Goal: Task Accomplishment & Management: Manage account settings

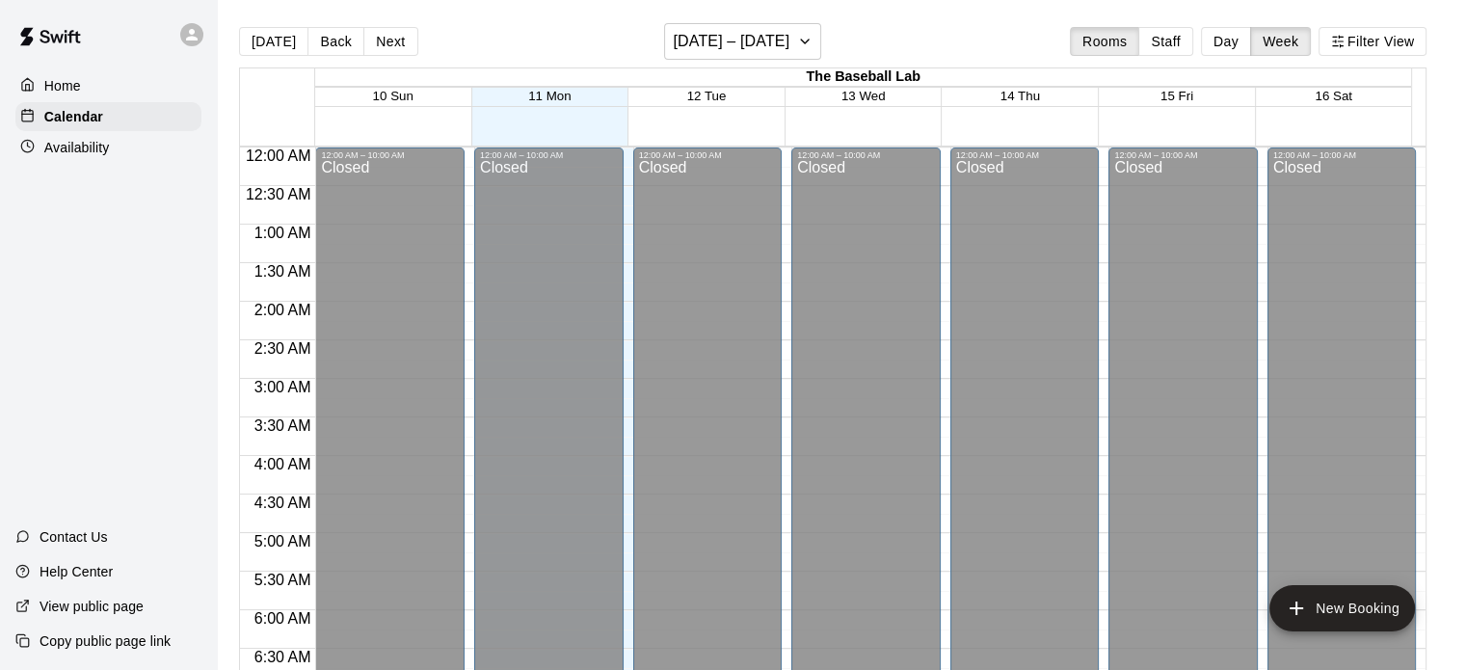
scroll to position [1073, 0]
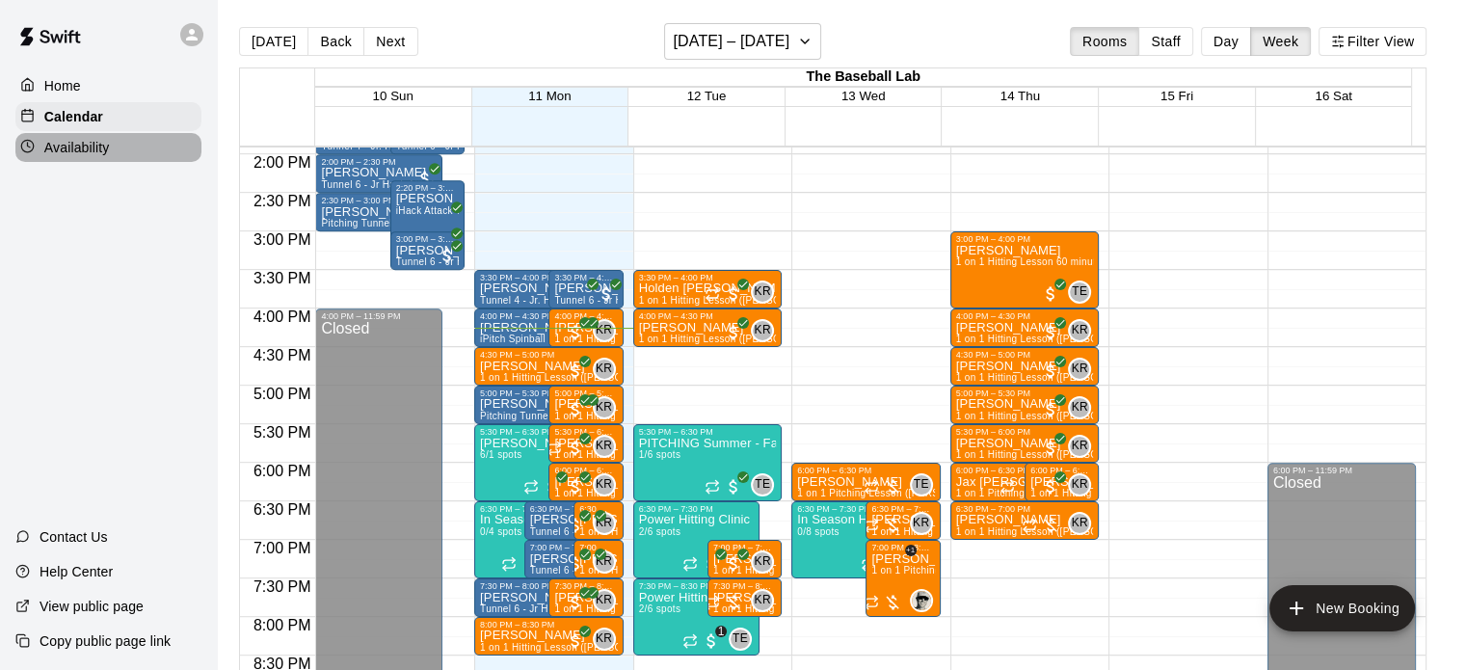
click at [79, 146] on p "Availability" at bounding box center [77, 147] width 66 height 19
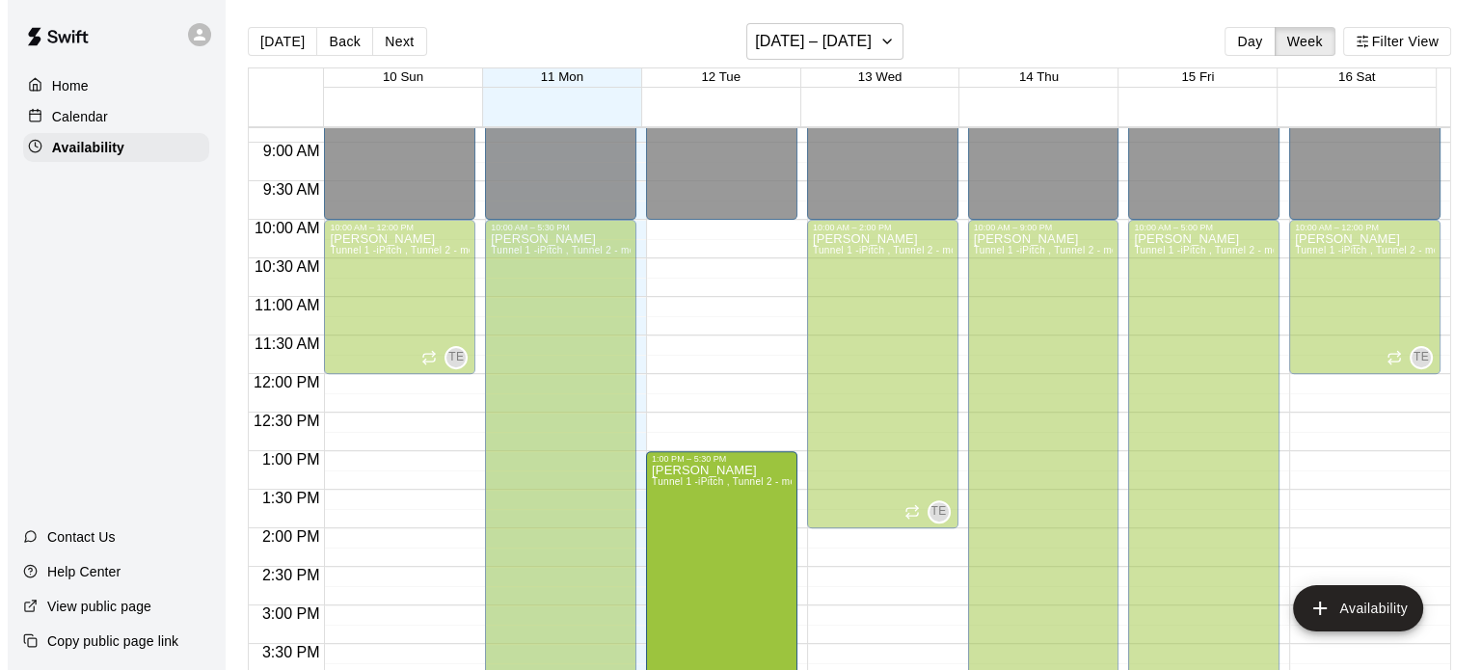
scroll to position [784, 0]
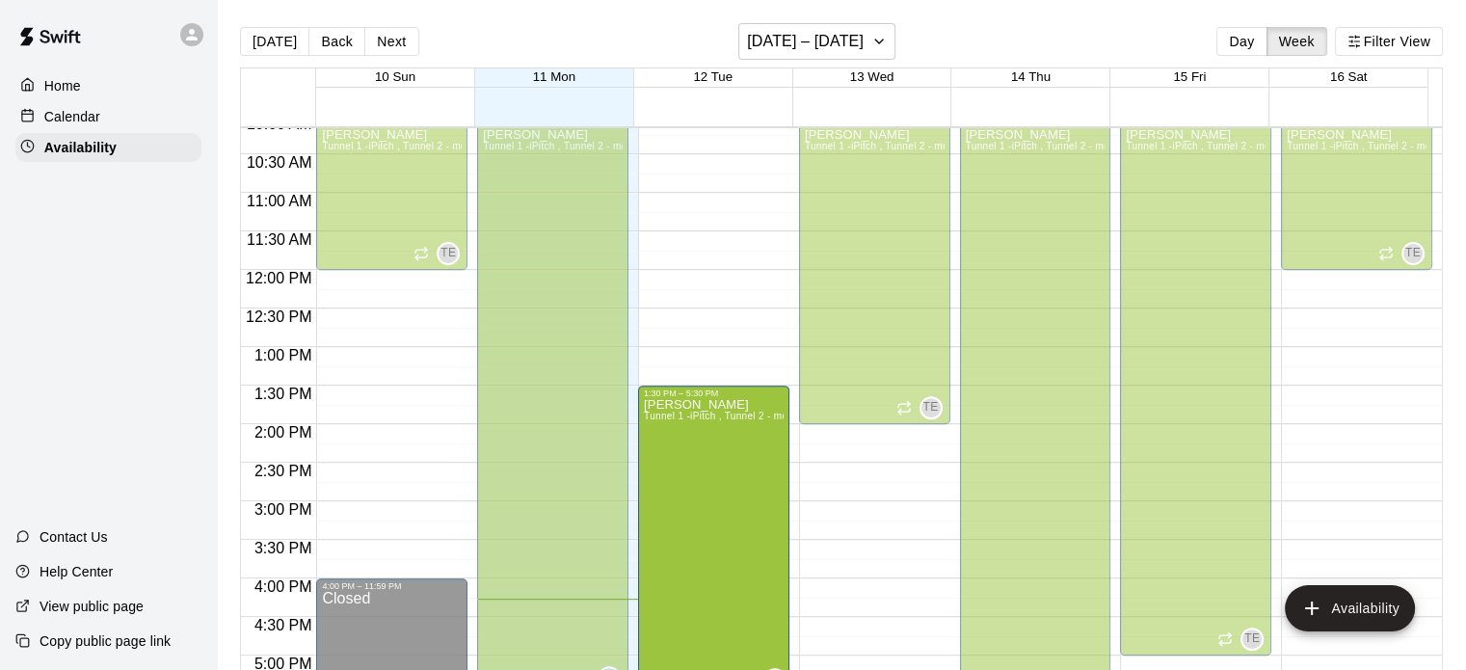
drag, startPoint x: 705, startPoint y: 223, endPoint x: 716, endPoint y: 413, distance: 190.3
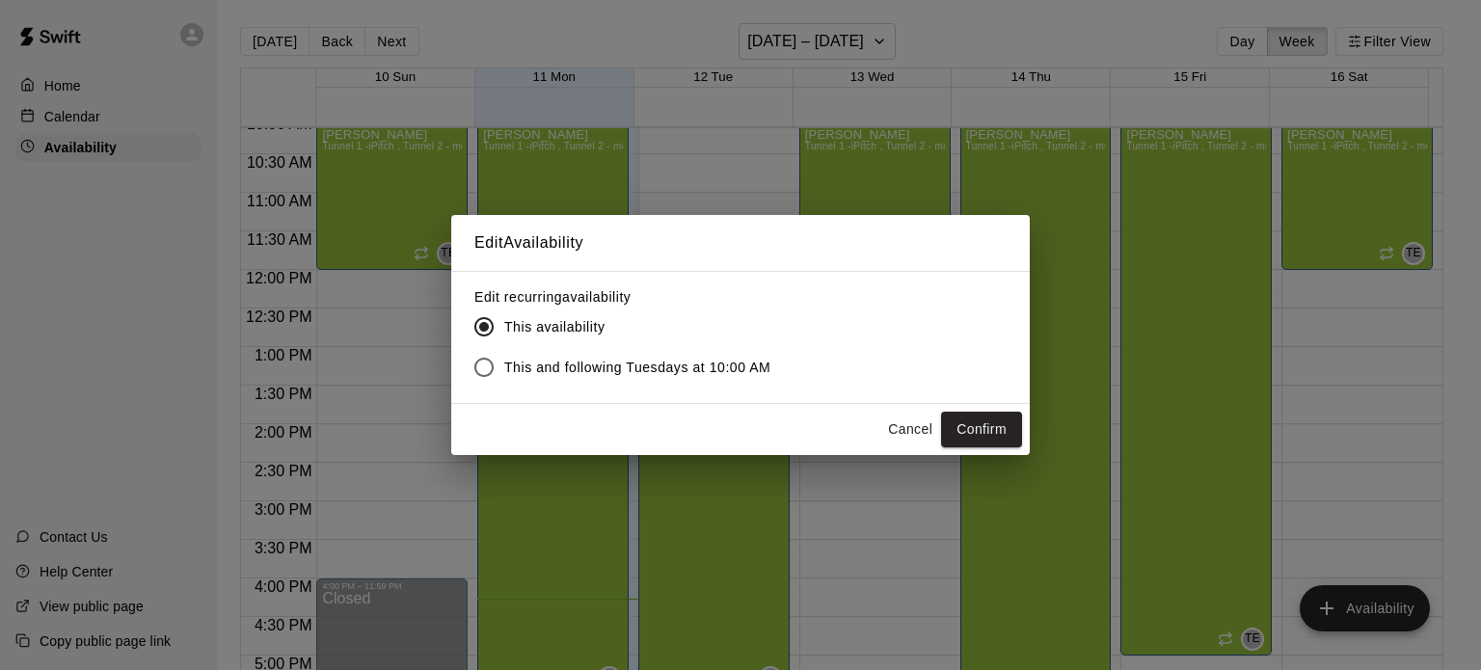
click at [900, 423] on button "Cancel" at bounding box center [910, 430] width 62 height 36
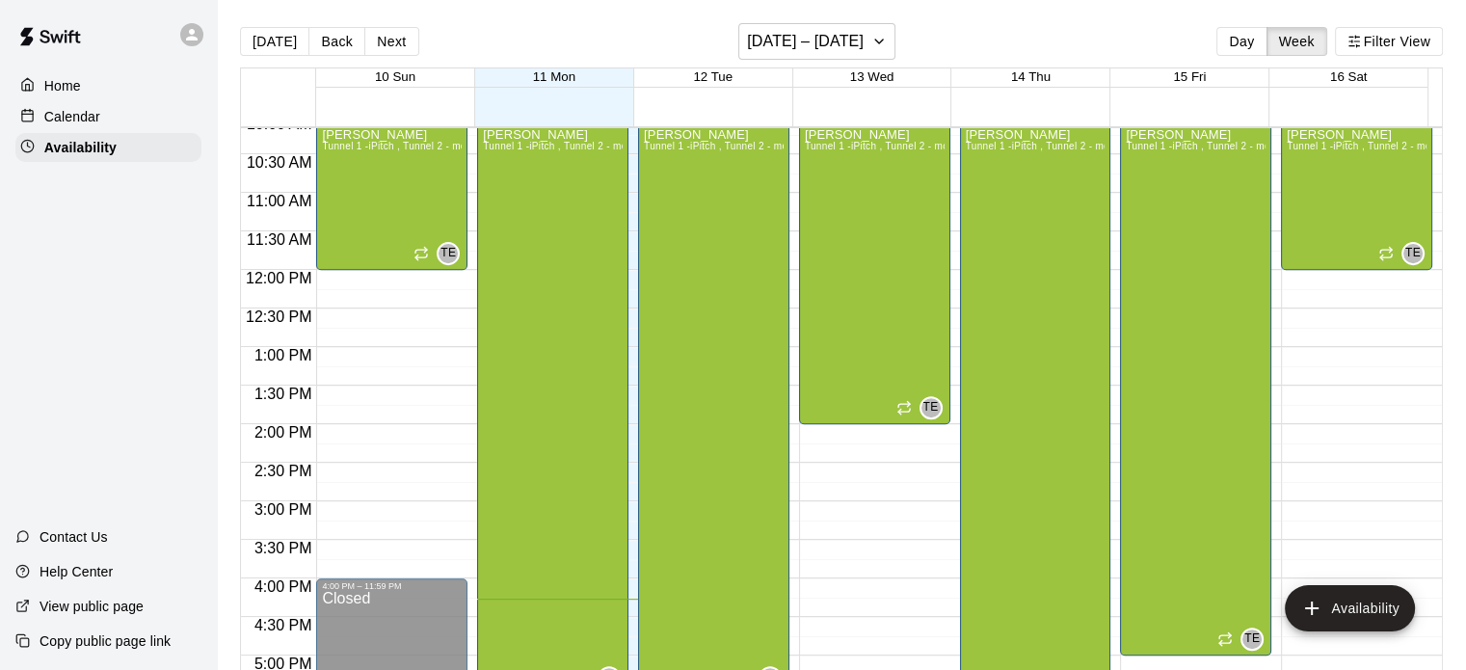
click at [686, 313] on div "[PERSON_NAME] Tunnel 1 -iPitch , Tunnel 2 - mounds and MOCAP, Tunnel 3 - Hack A…" at bounding box center [714, 463] width 140 height 670
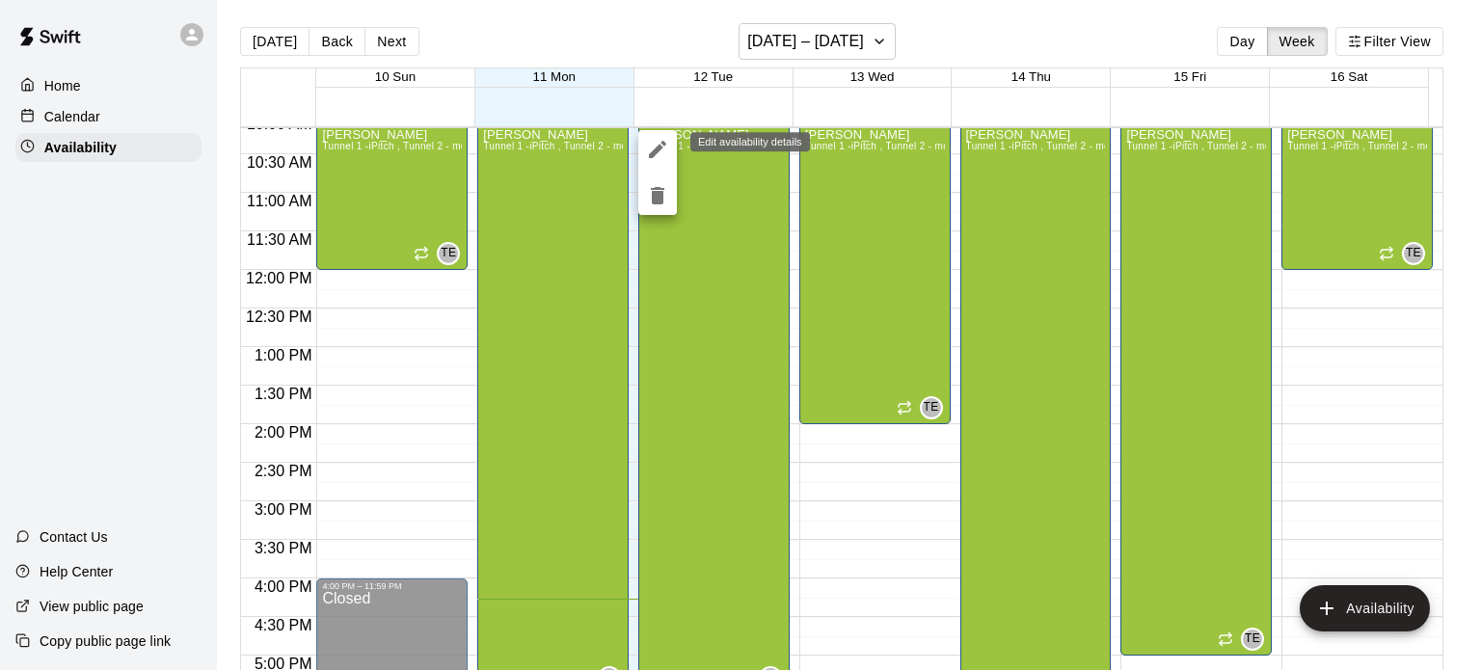
click at [656, 153] on icon "edit" at bounding box center [657, 149] width 17 height 17
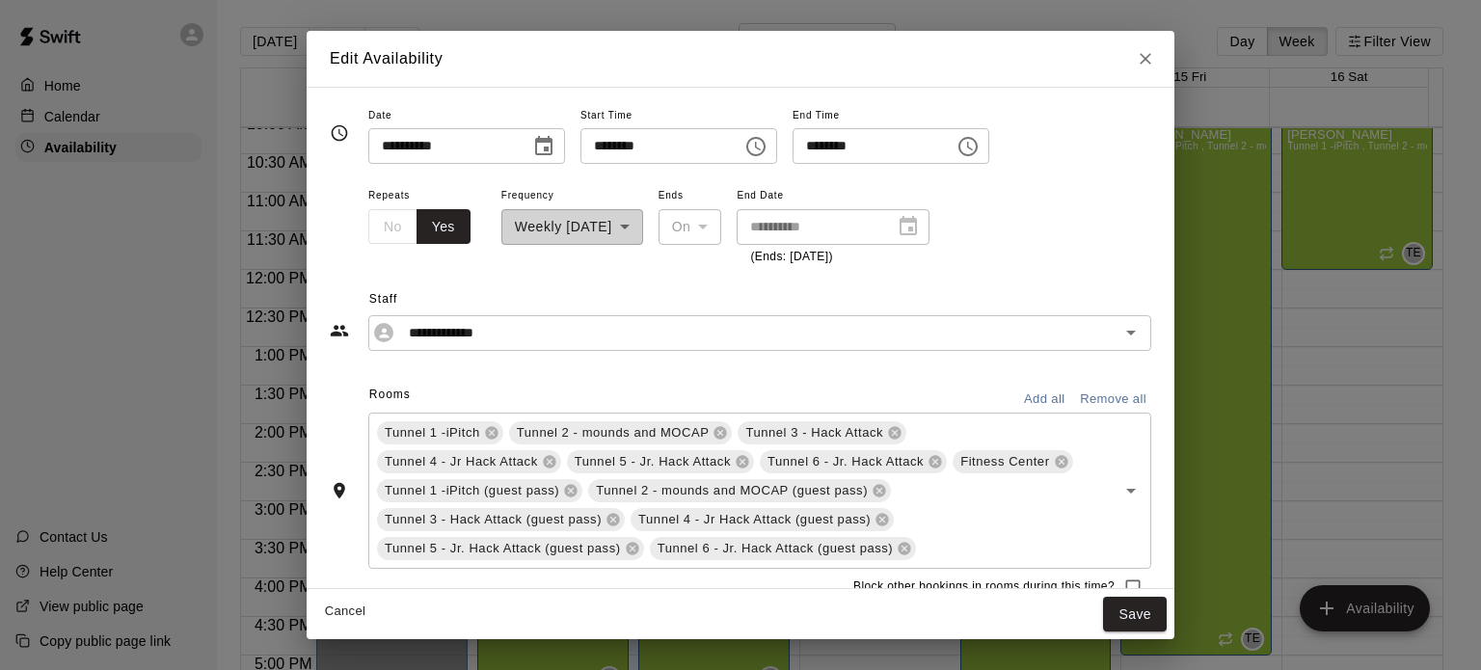
click at [765, 138] on icon "Choose time, selected time is 10:00 AM" at bounding box center [755, 146] width 19 height 19
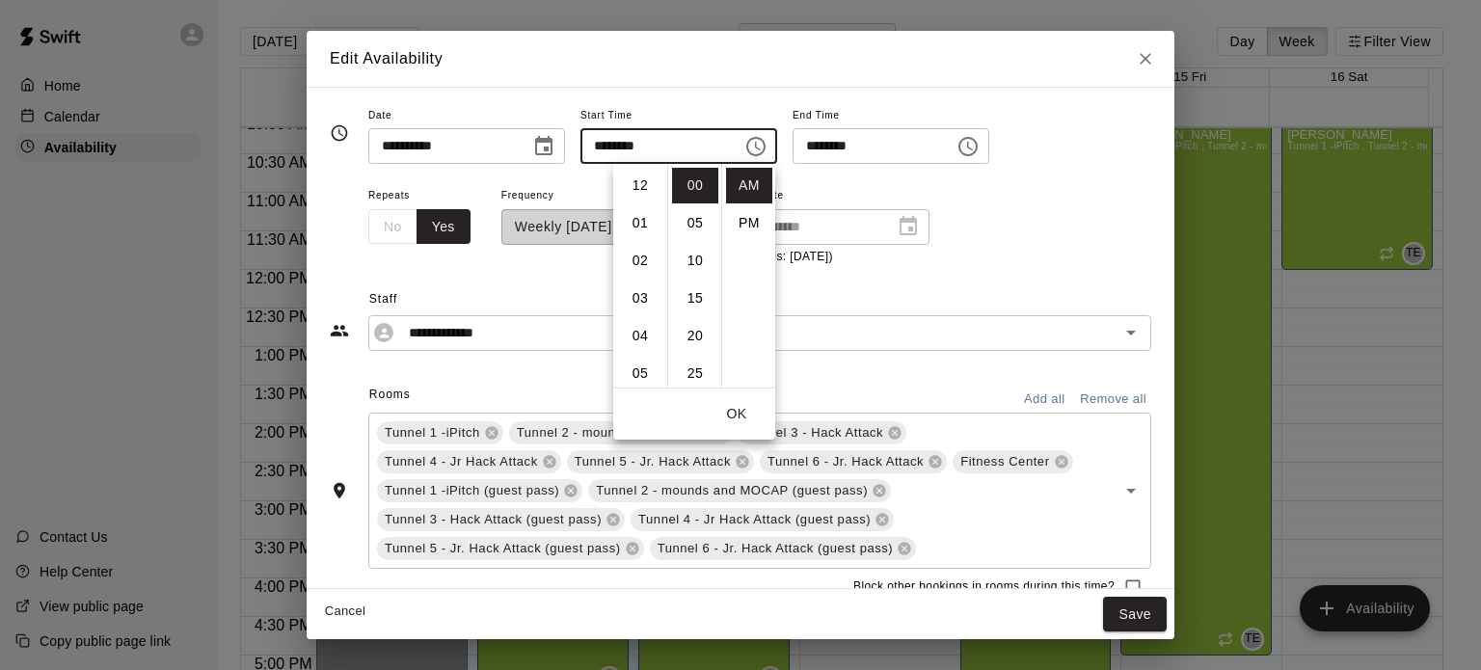
scroll to position [376, 0]
click at [741, 227] on li "PM" at bounding box center [749, 223] width 46 height 36
type input "********"
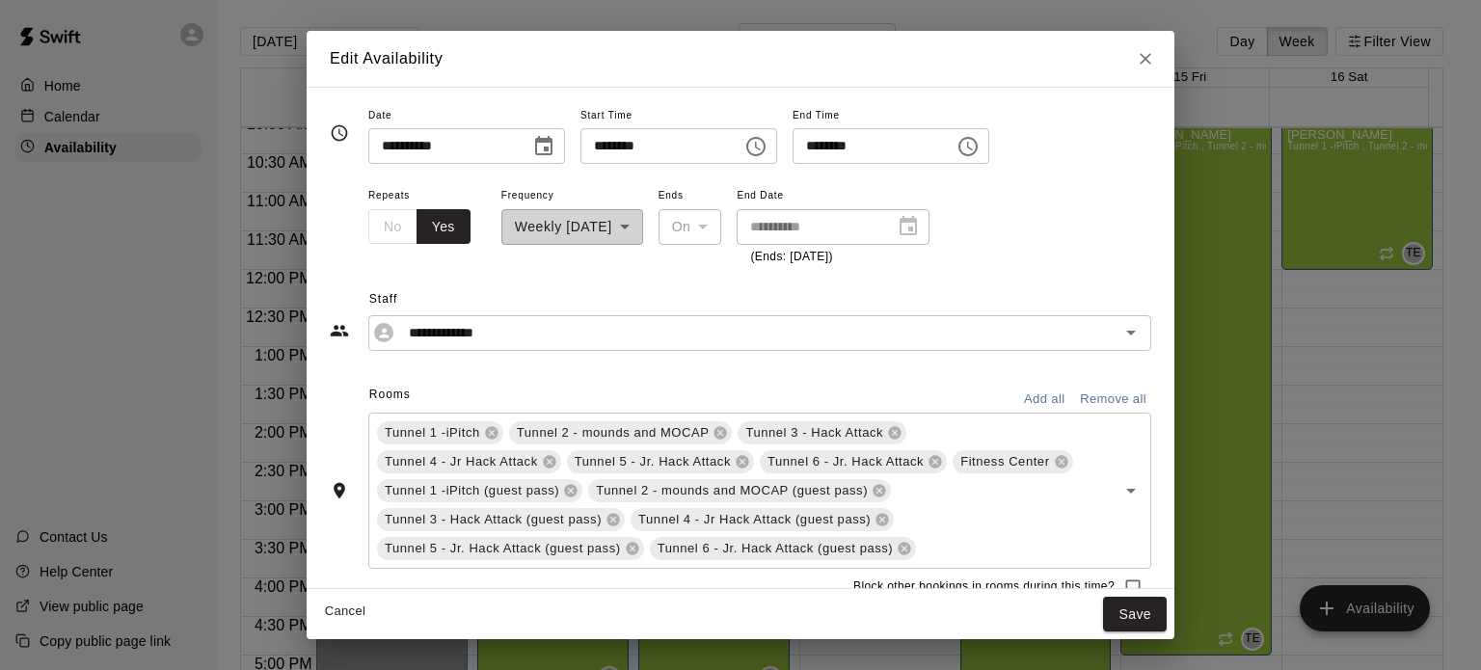
scroll to position [35, 0]
click at [767, 148] on icon "Choose time, selected time is 10:00 PM" at bounding box center [755, 146] width 23 height 23
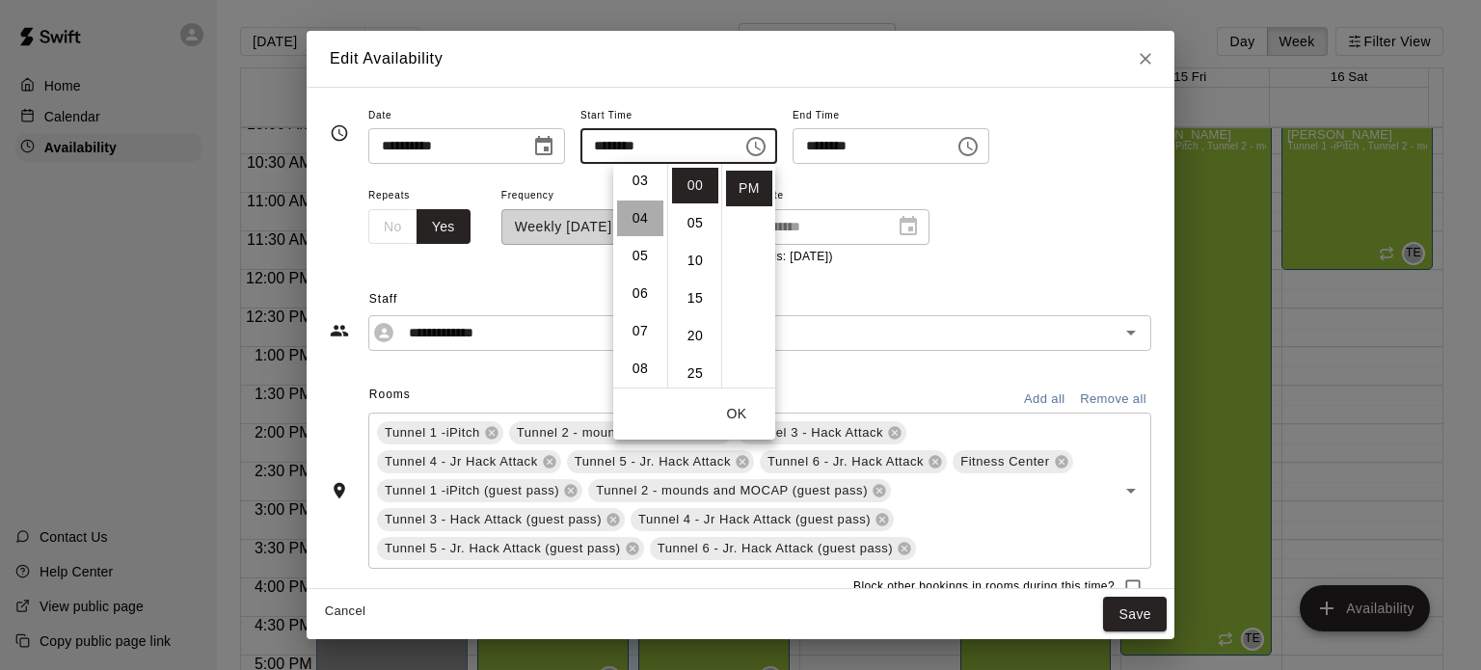
click at [639, 227] on li "04" at bounding box center [640, 219] width 46 height 36
type input "********"
click at [733, 396] on button "OK" at bounding box center [737, 414] width 62 height 36
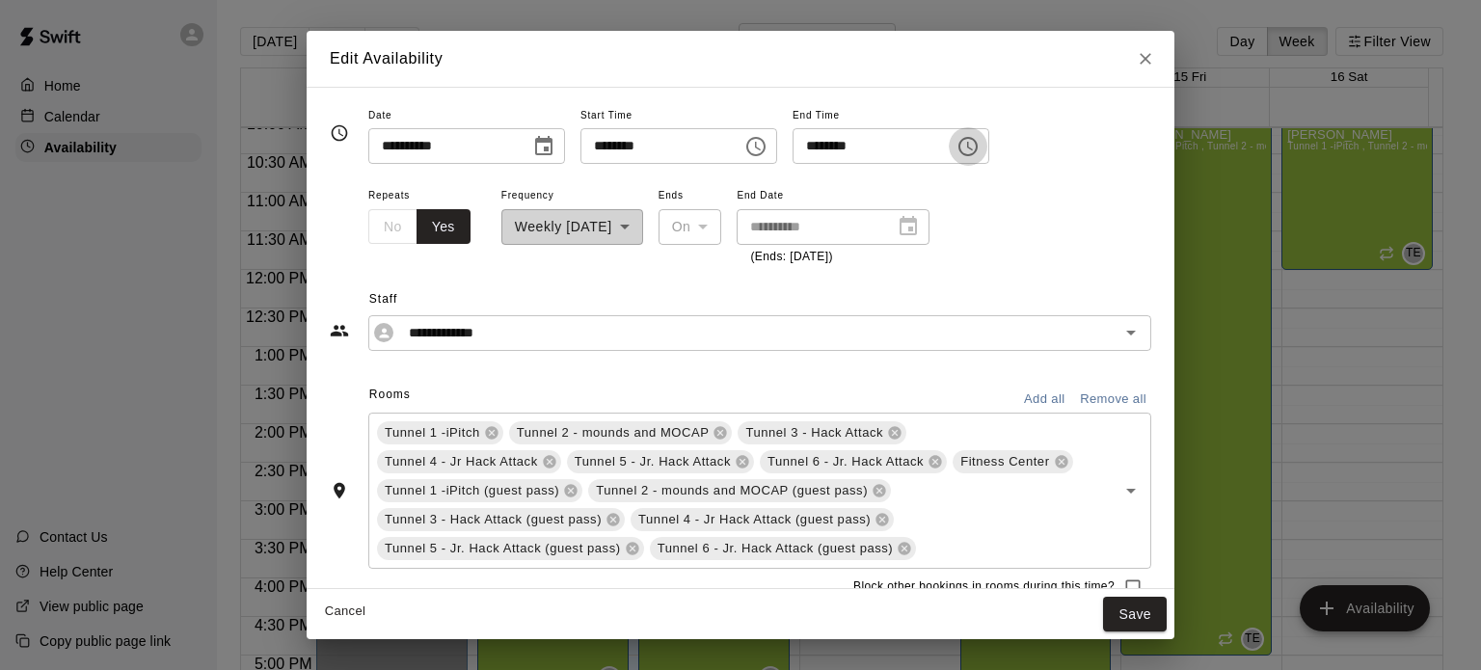
click at [987, 144] on button "Choose time, selected time is 10:30 PM" at bounding box center [968, 146] width 39 height 39
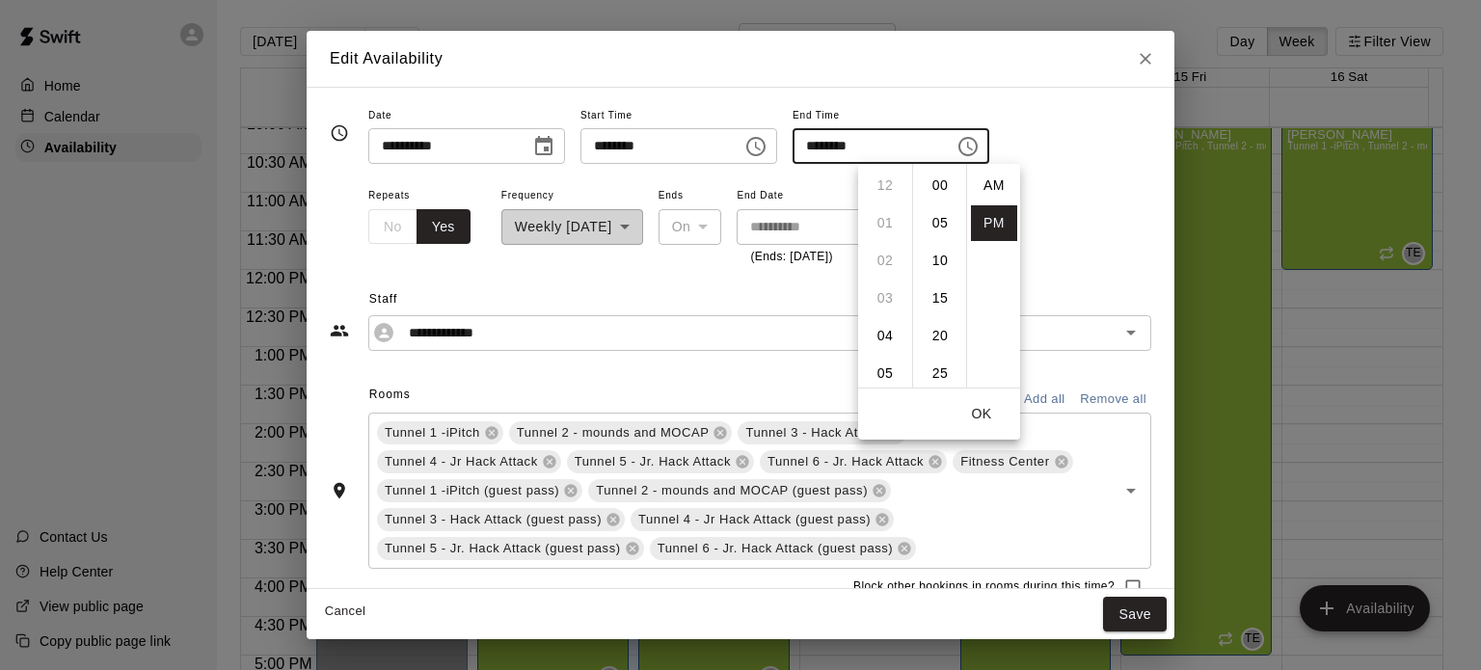
scroll to position [35, 0]
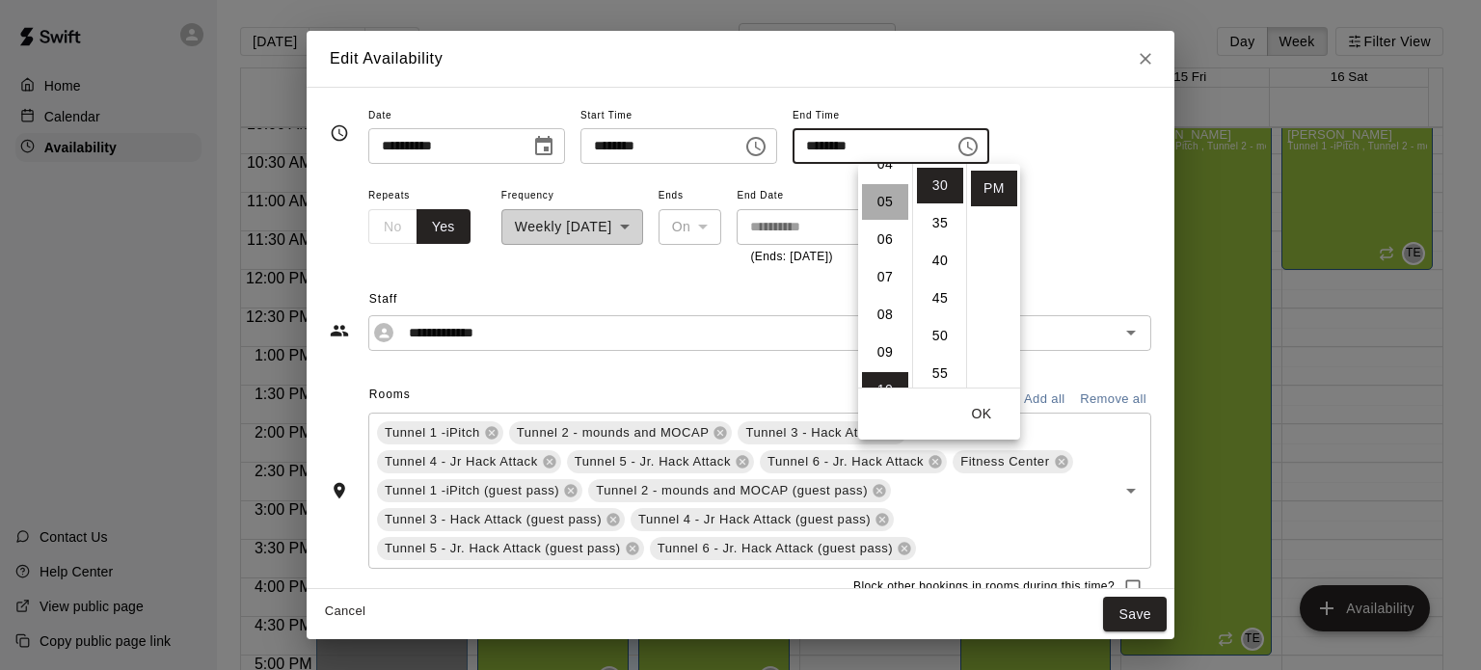
click at [876, 212] on li "05" at bounding box center [885, 202] width 46 height 36
type input "********"
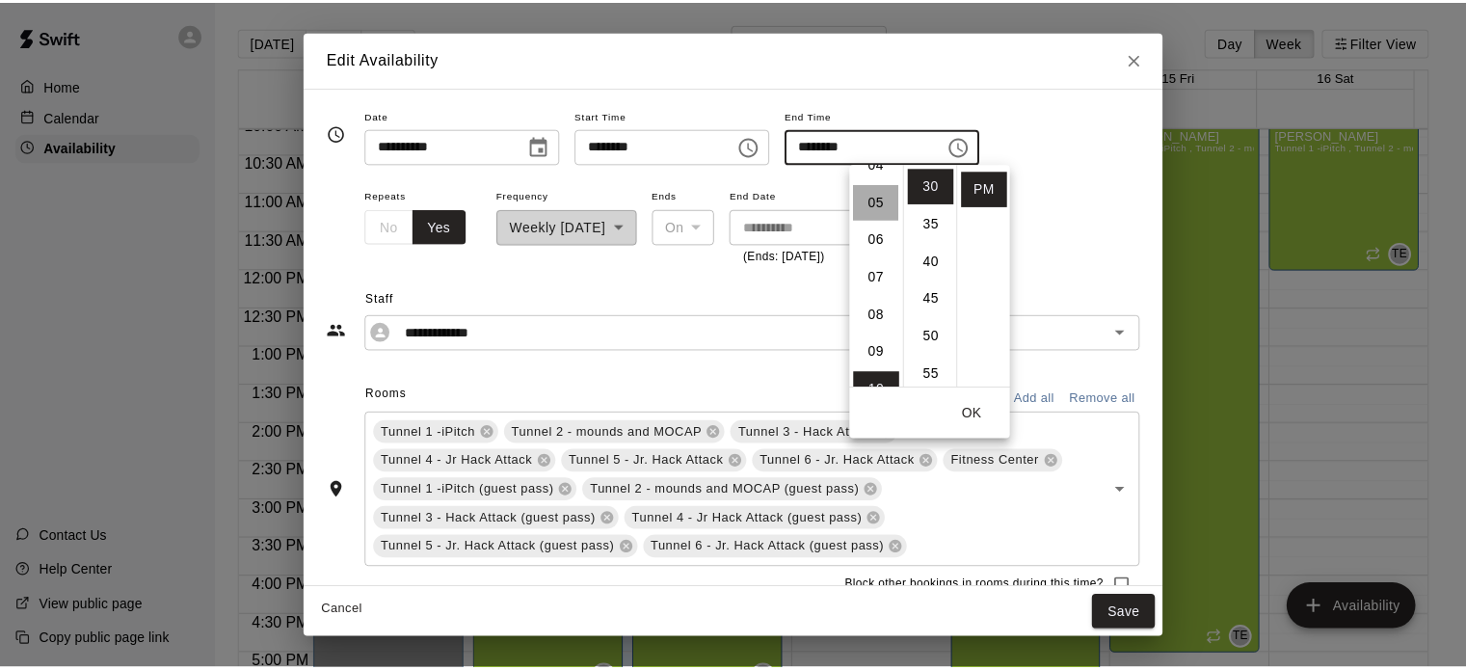
scroll to position [188, 0]
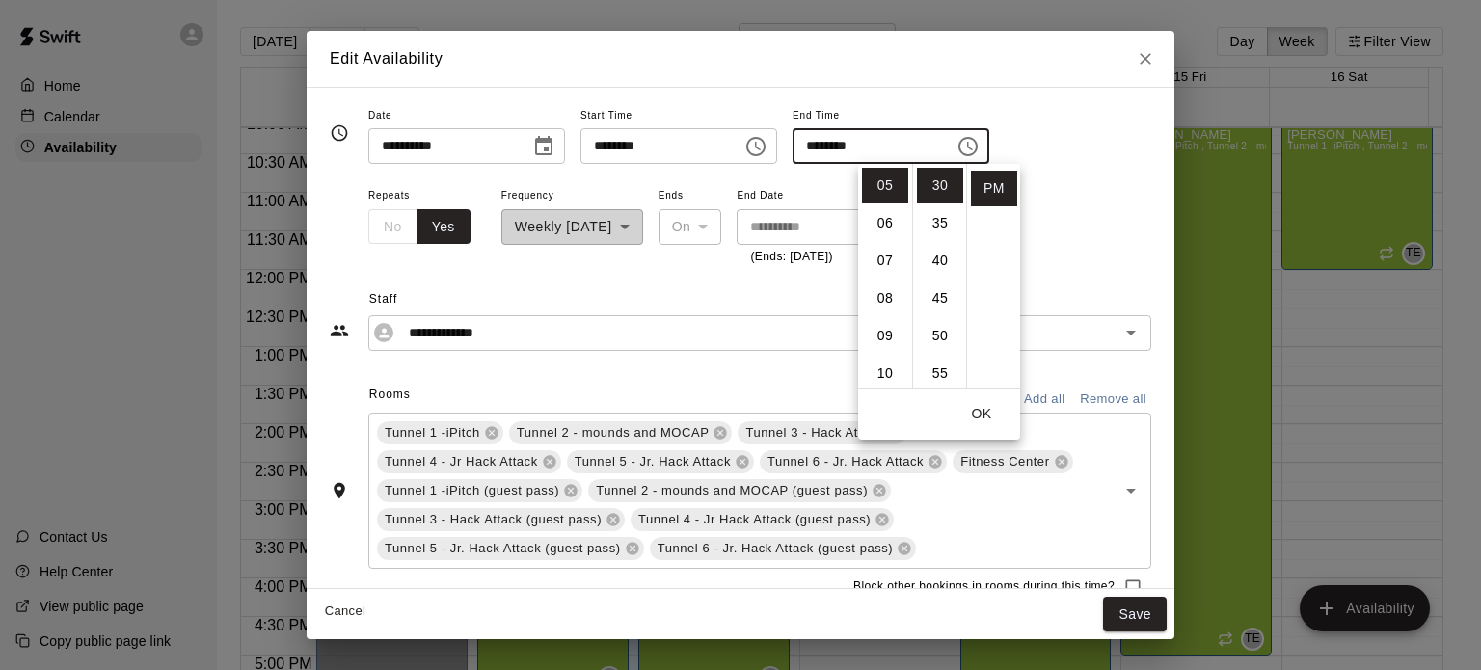
click at [977, 422] on button "OK" at bounding box center [982, 414] width 62 height 36
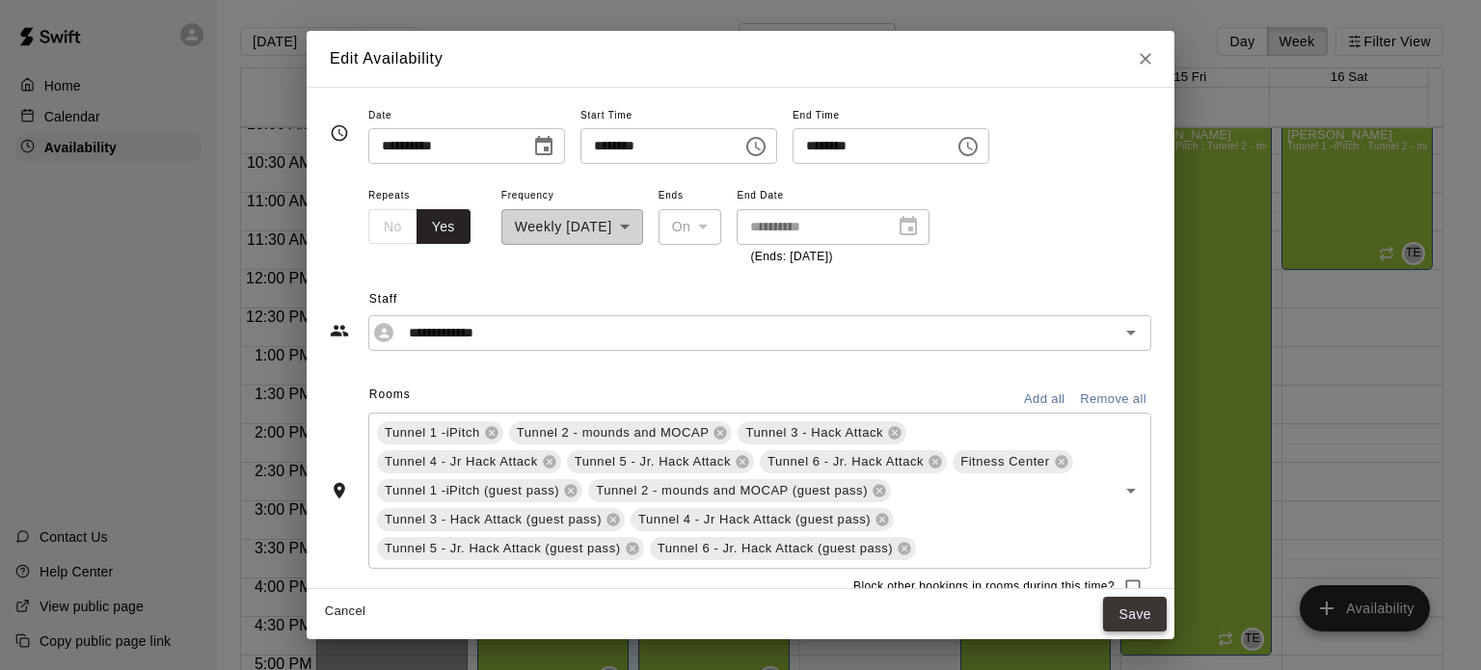
click at [1155, 625] on button "Save" at bounding box center [1135, 615] width 64 height 36
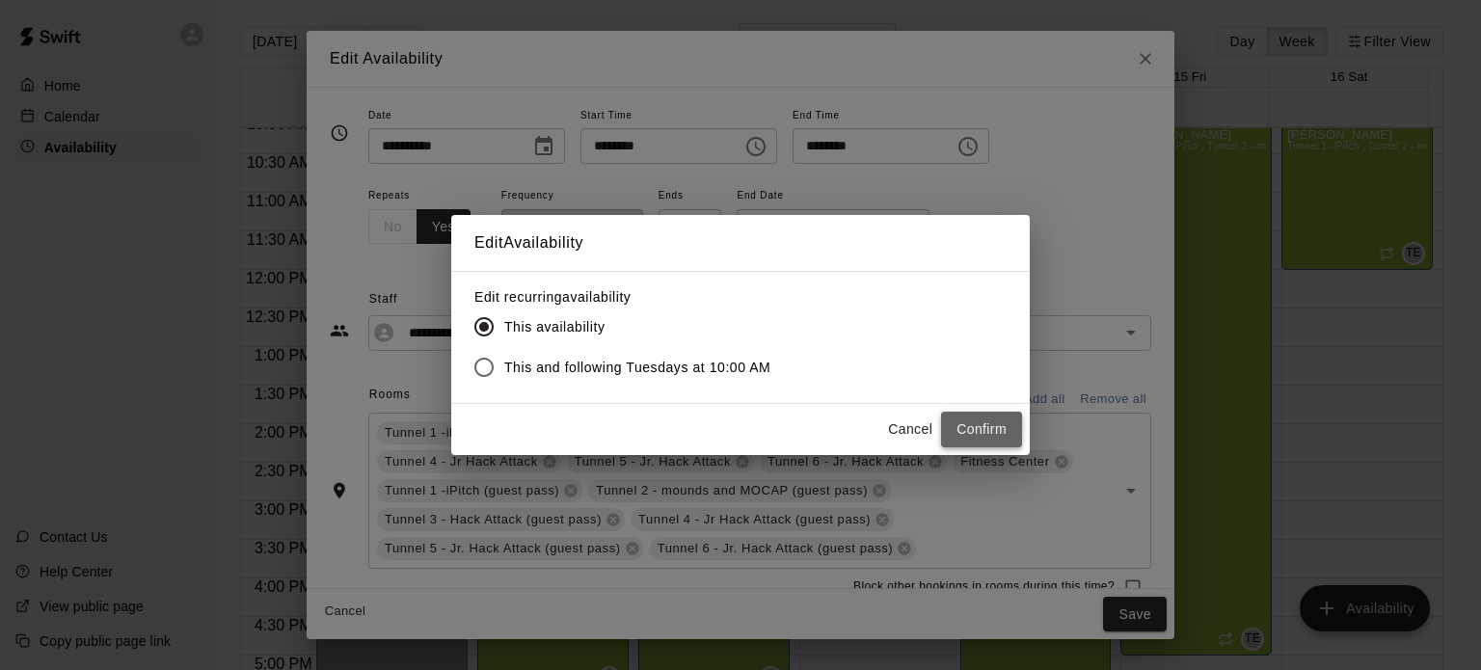
click at [996, 430] on button "Confirm" at bounding box center [981, 430] width 81 height 36
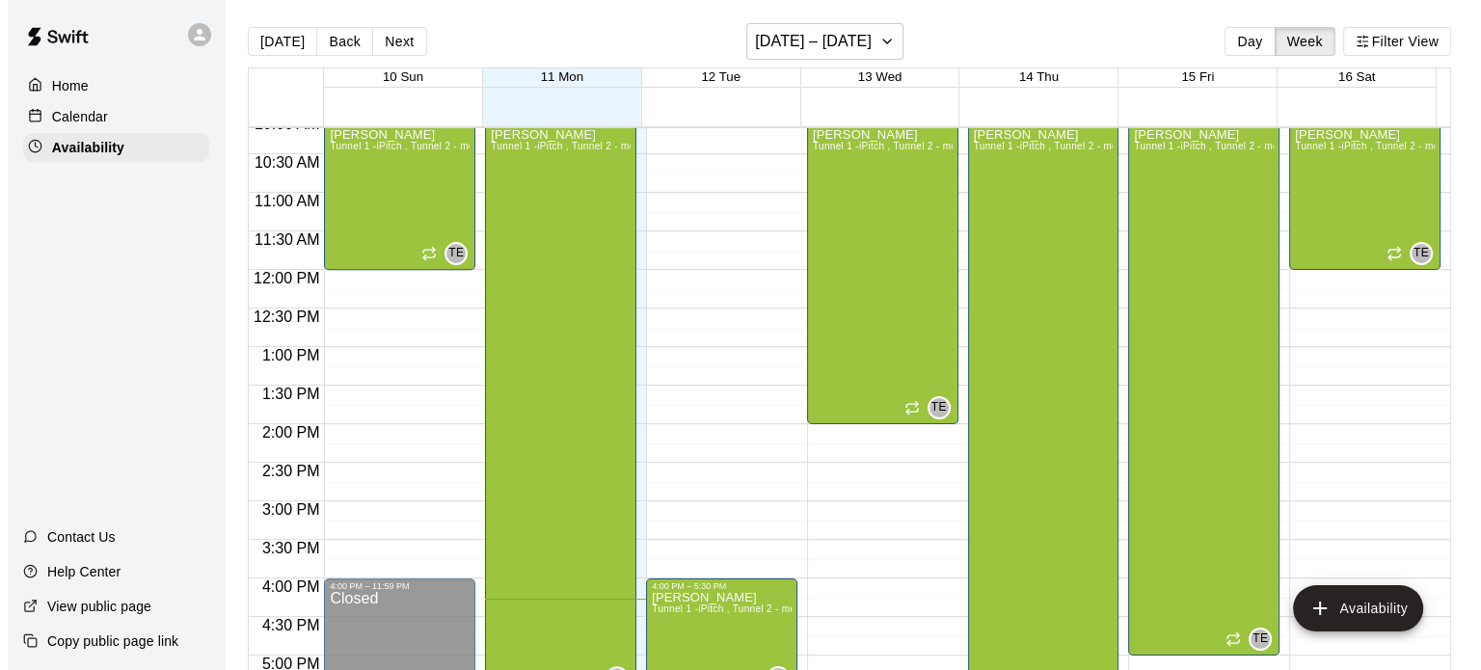
scroll to position [590, 0]
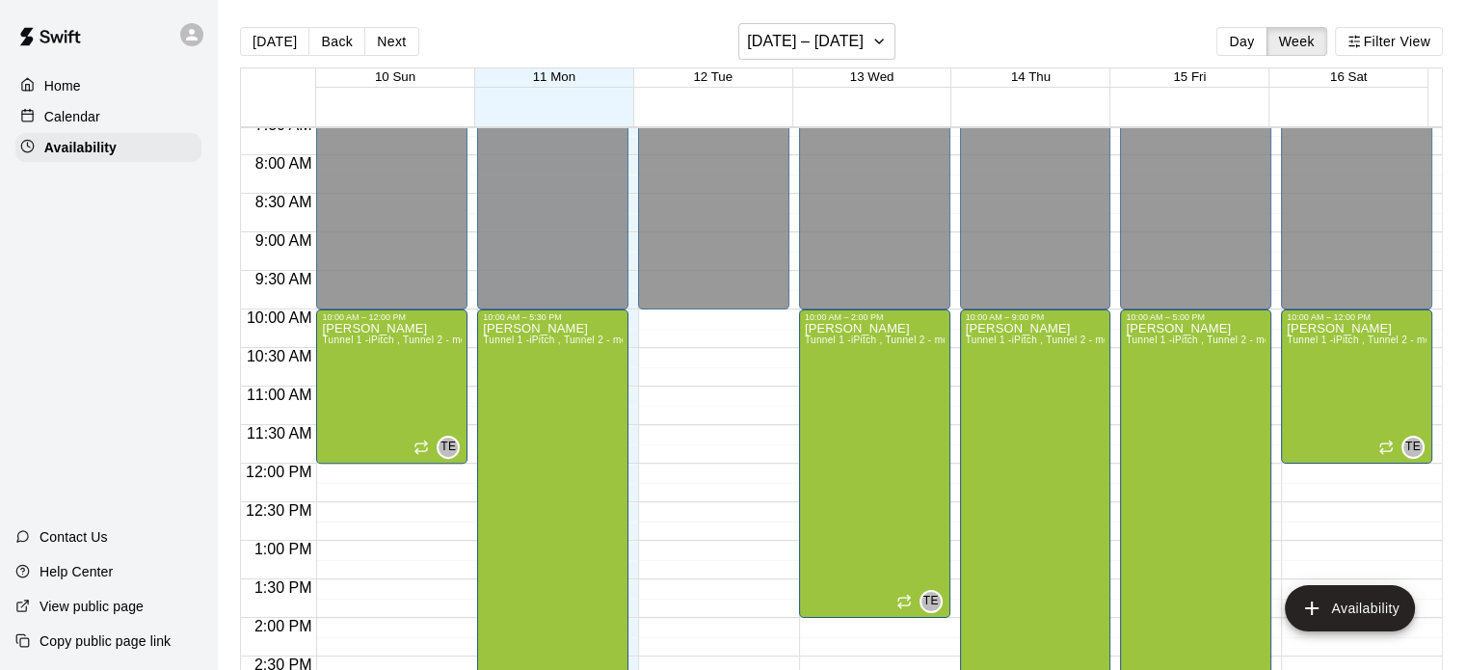
click at [710, 313] on div "12:00 AM – 10:00 AM Closed 4:00 PM – 5:30 PM [PERSON_NAME] Tunnel 1 -iPitch , T…" at bounding box center [713, 463] width 151 height 1851
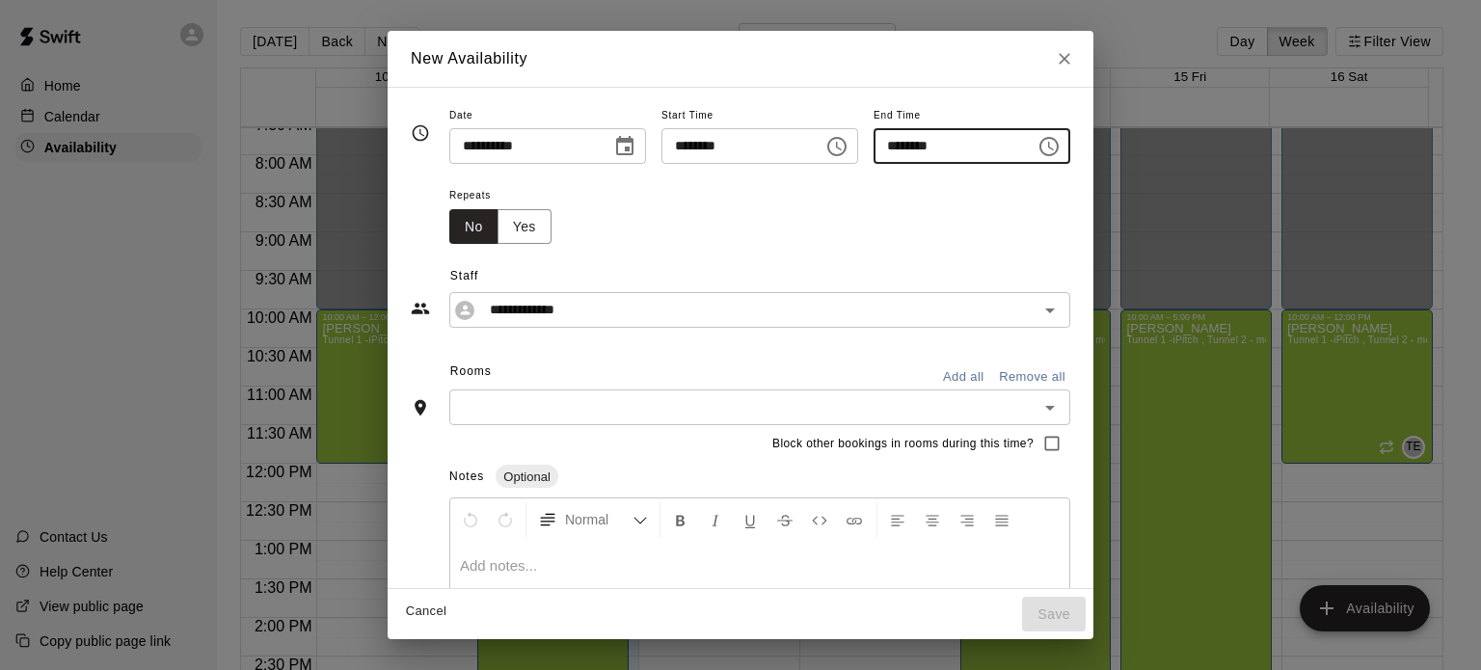
click at [1022, 144] on input "********" at bounding box center [947, 146] width 148 height 36
click at [1060, 142] on icon "Choose time, selected time is 10:30 AM" at bounding box center [1048, 146] width 23 height 23
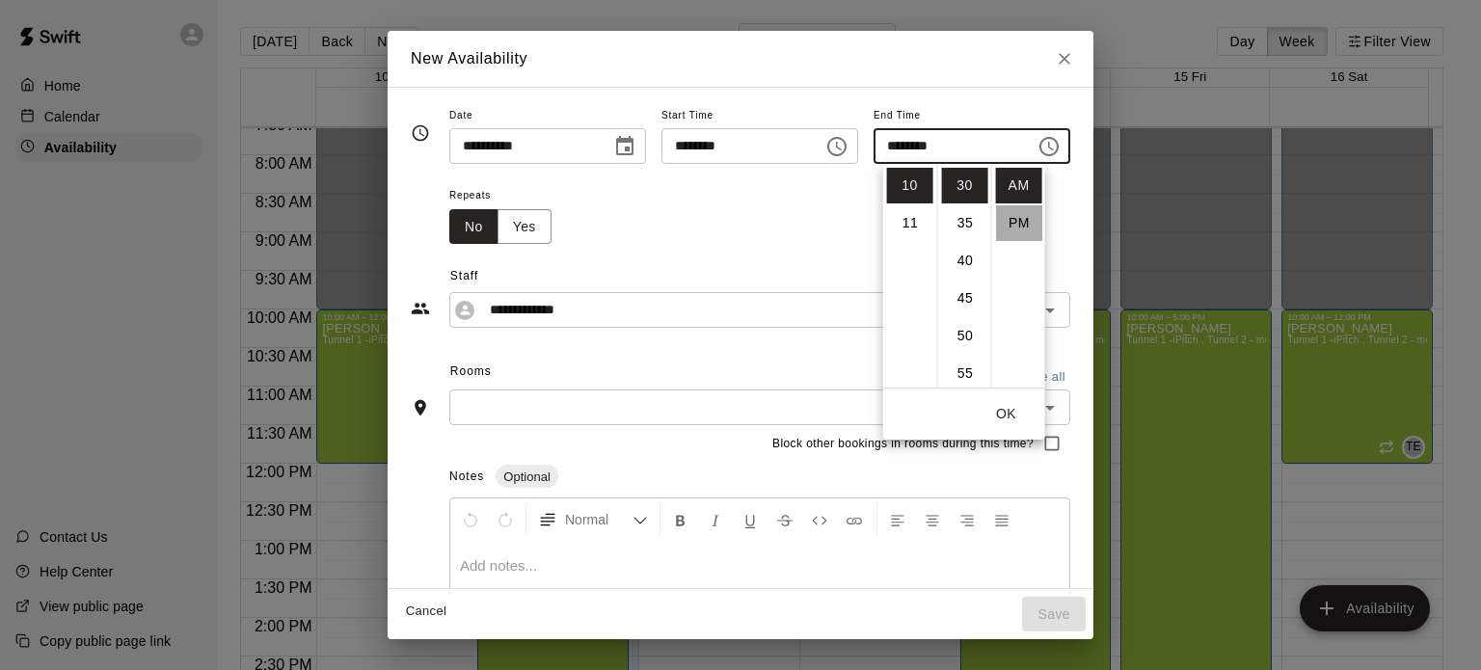
click at [1009, 225] on li "PM" at bounding box center [1019, 223] width 46 height 36
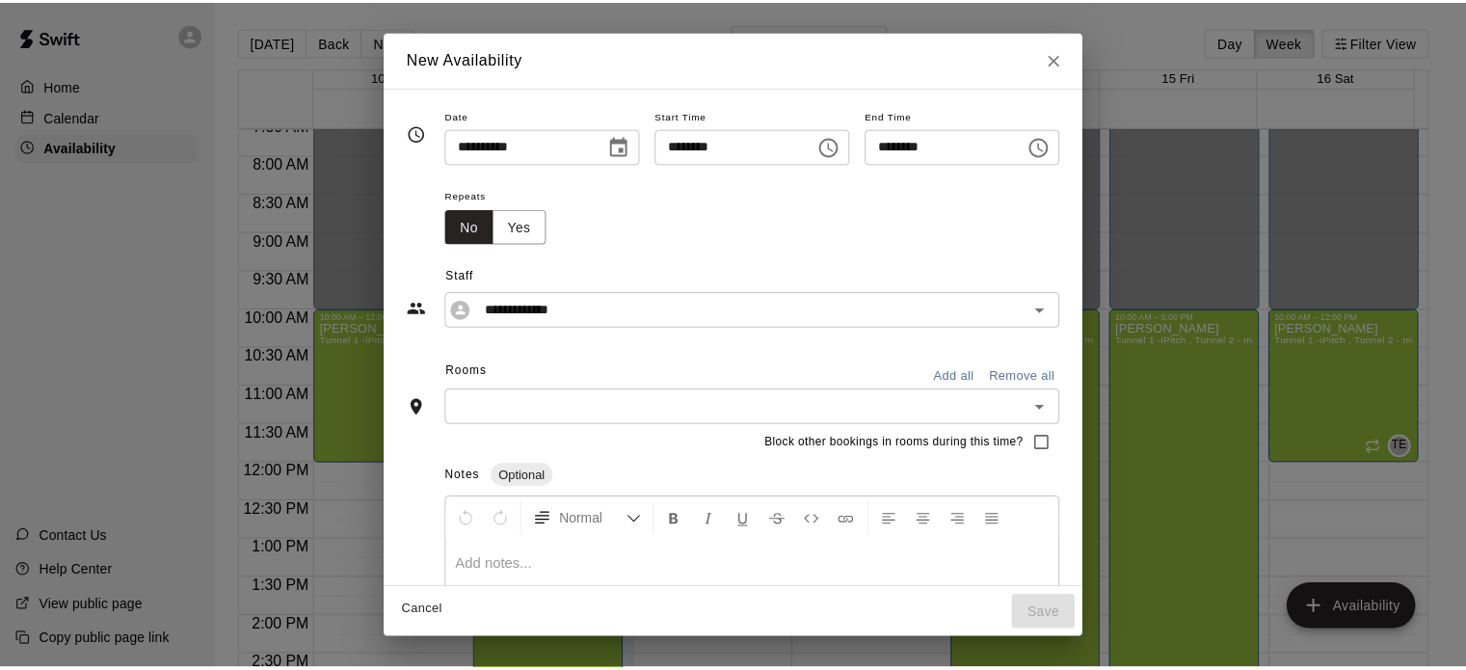
scroll to position [35, 0]
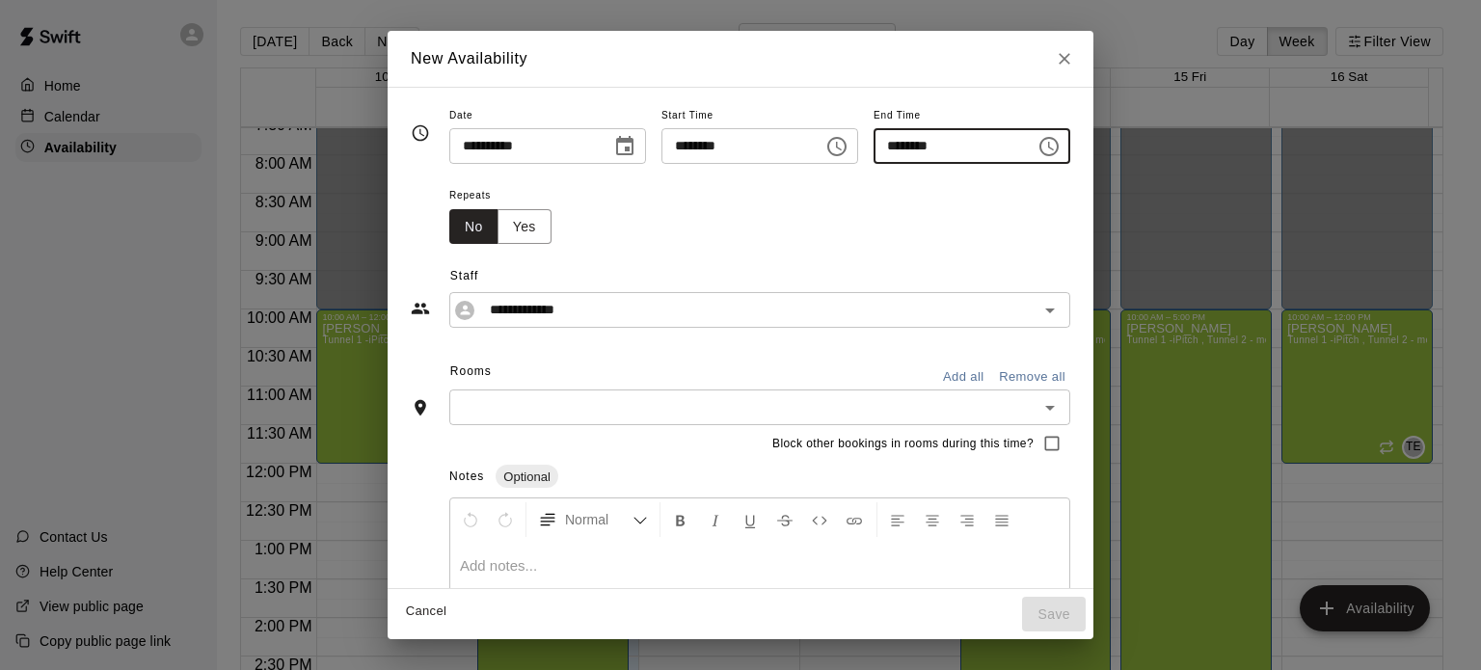
click at [940, 142] on input "********" at bounding box center [947, 146] width 148 height 36
click at [904, 150] on input "********" at bounding box center [947, 146] width 148 height 36
type input "********"
click at [993, 379] on button "Add all" at bounding box center [963, 377] width 62 height 30
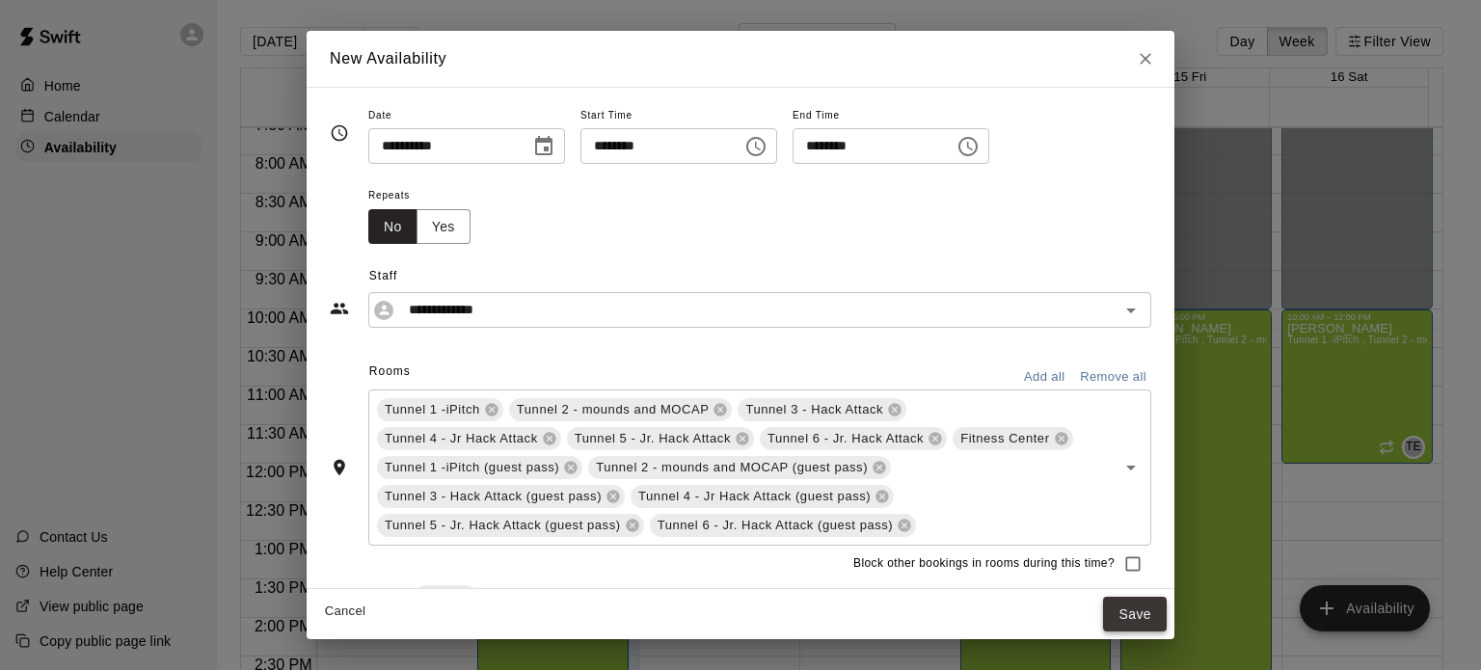
click at [1123, 626] on button "Save" at bounding box center [1135, 615] width 64 height 36
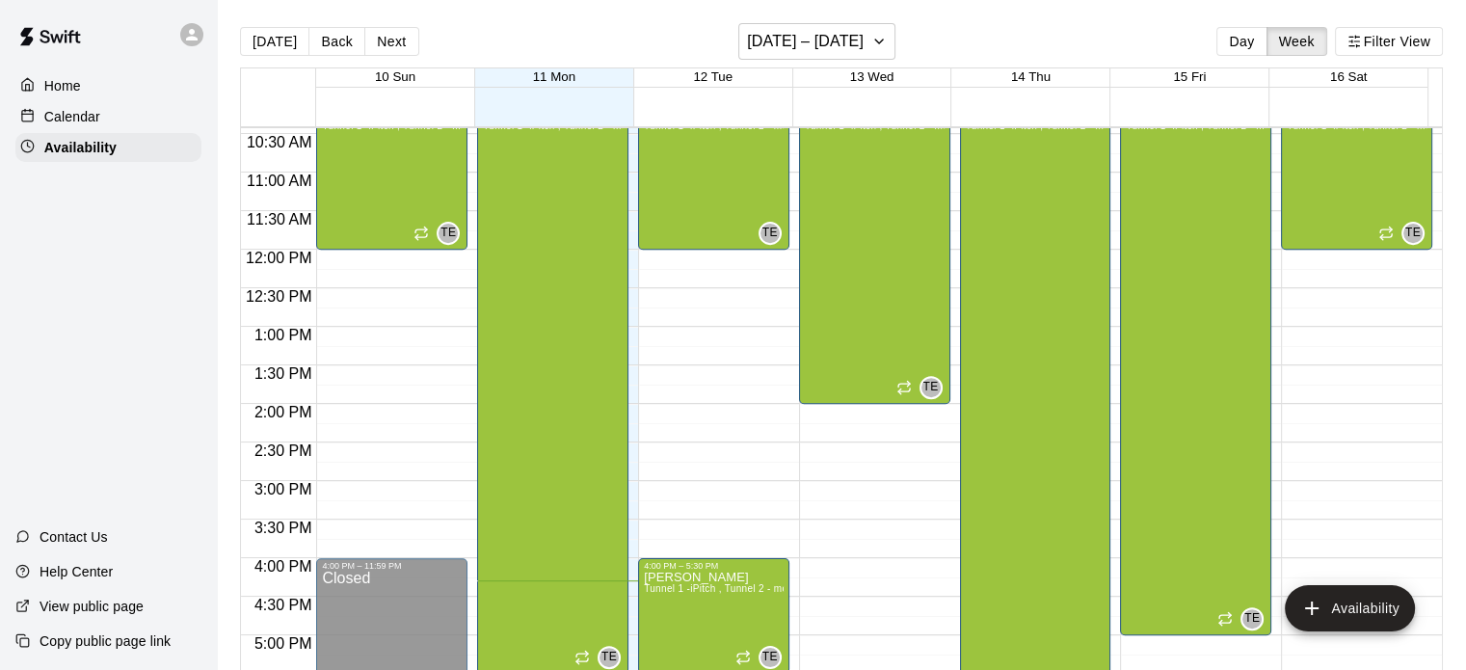
scroll to position [722, 0]
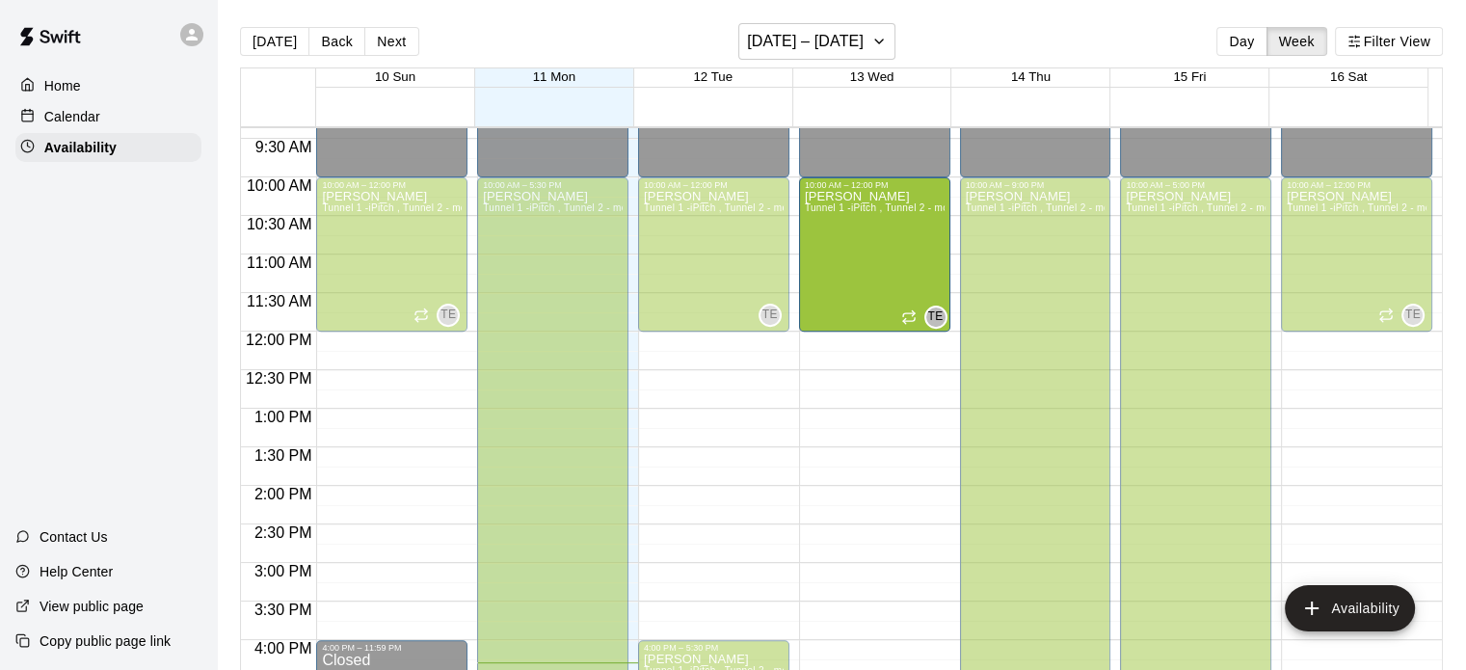
drag, startPoint x: 868, startPoint y: 482, endPoint x: 848, endPoint y: 347, distance: 136.3
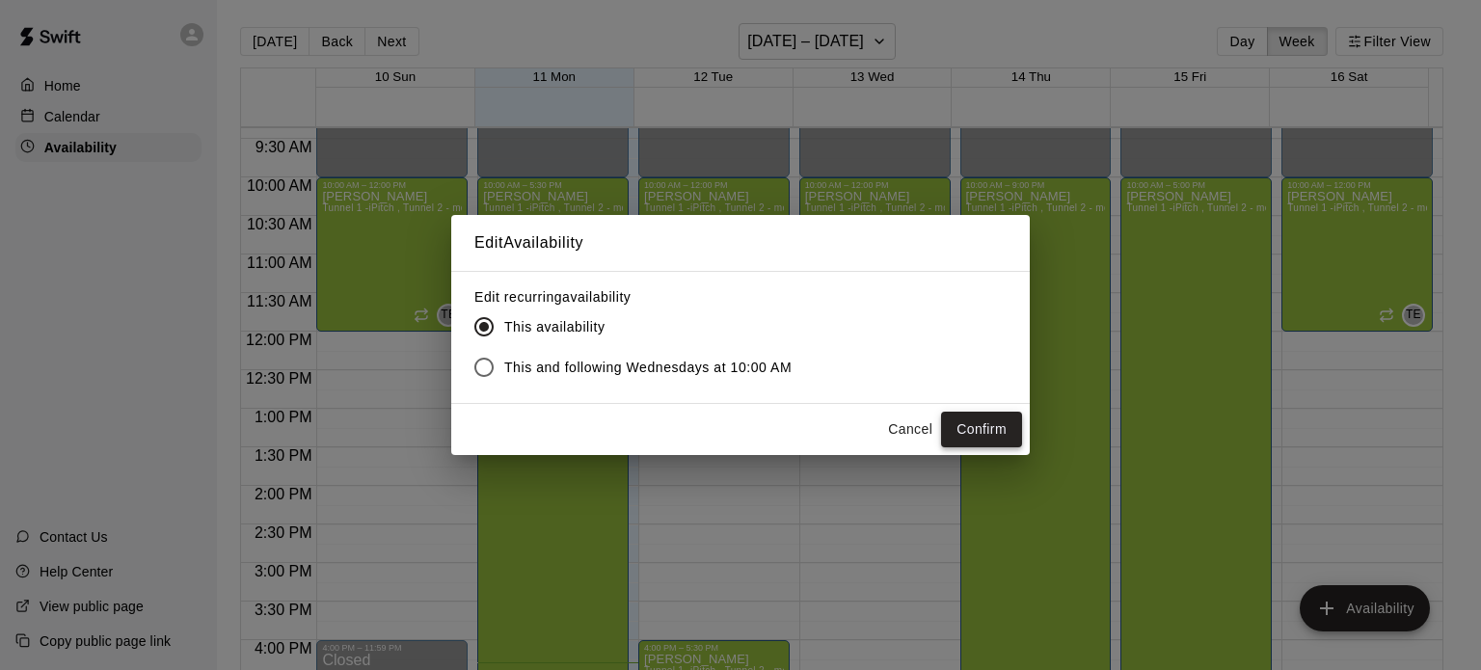
click at [972, 424] on button "Confirm" at bounding box center [981, 430] width 81 height 36
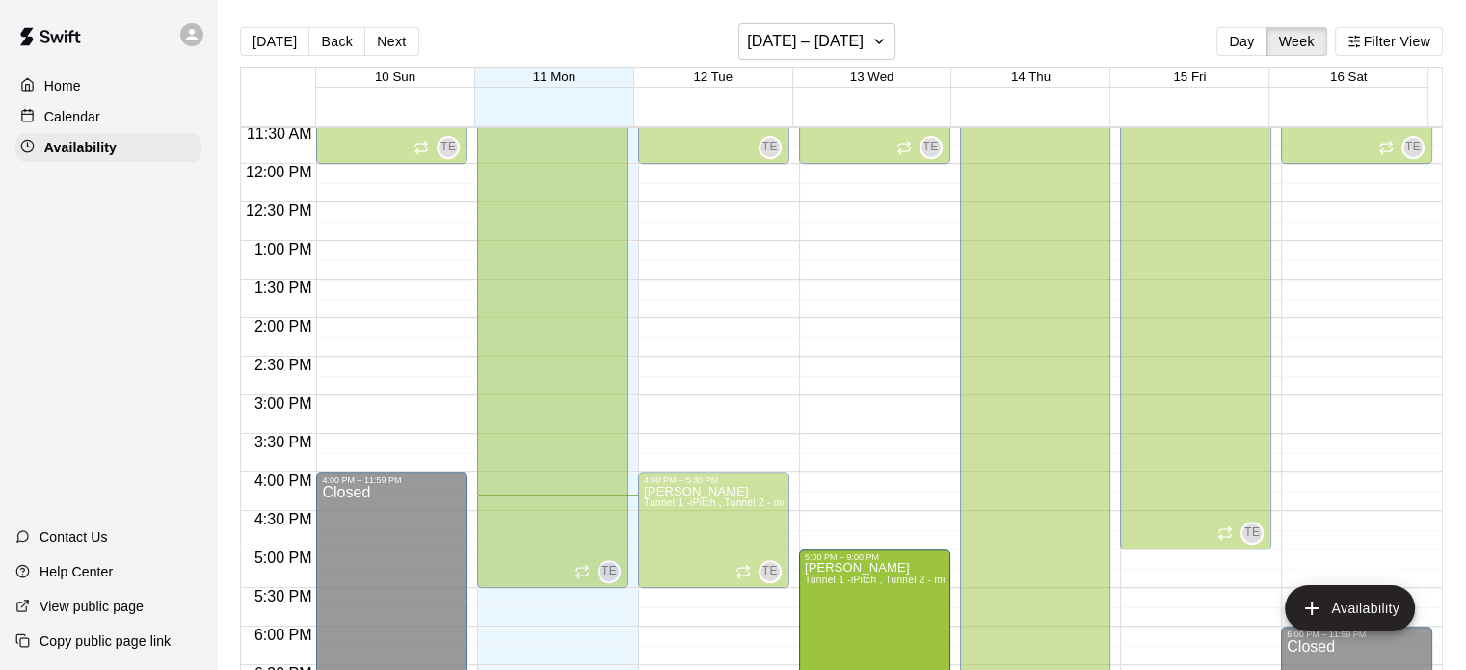
scroll to position [1054, 0]
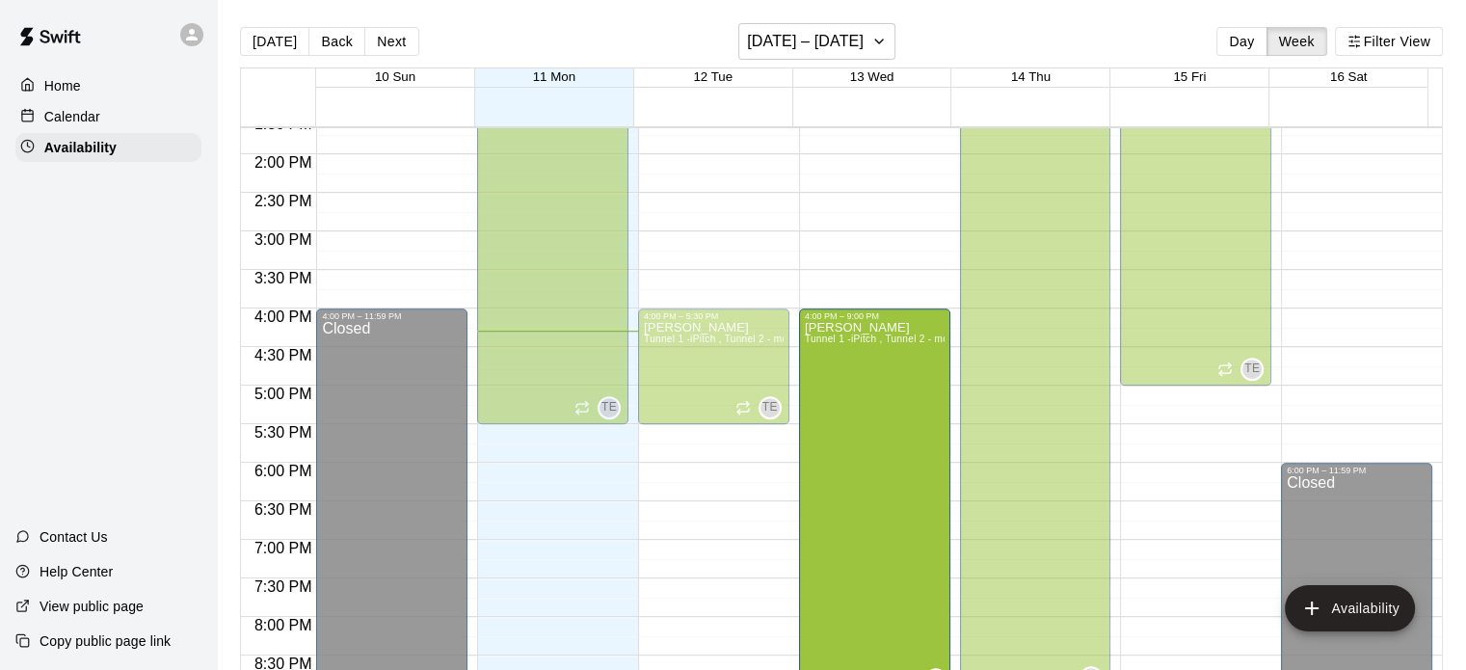
drag, startPoint x: 869, startPoint y: 631, endPoint x: 844, endPoint y: 313, distance: 319.0
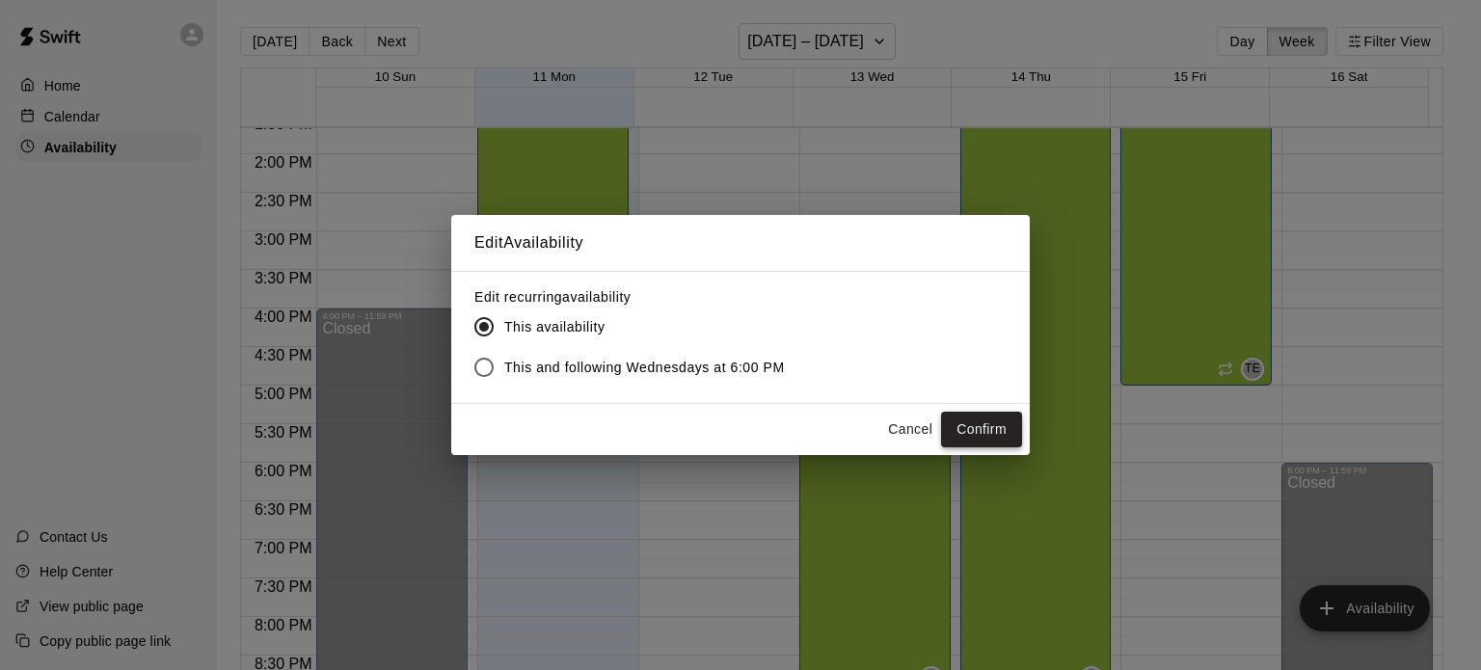
click at [979, 417] on button "Confirm" at bounding box center [981, 430] width 81 height 36
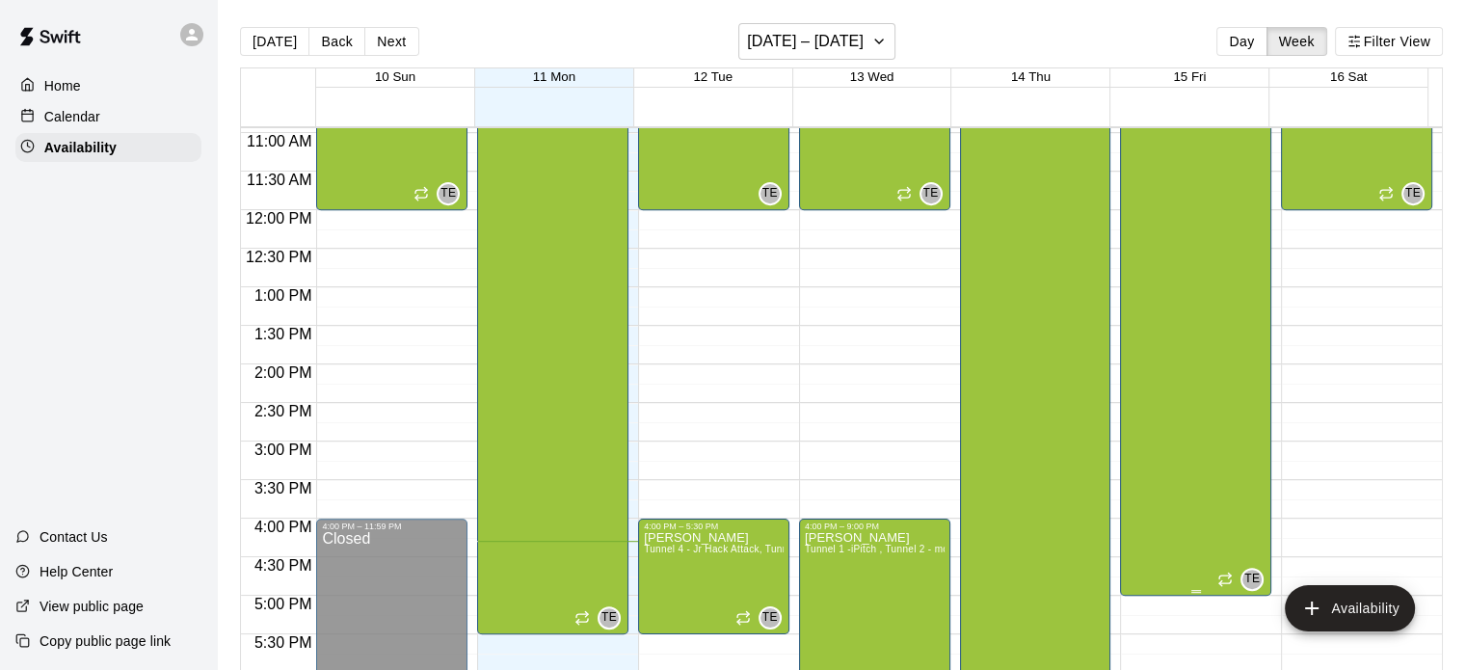
scroll to position [574, 0]
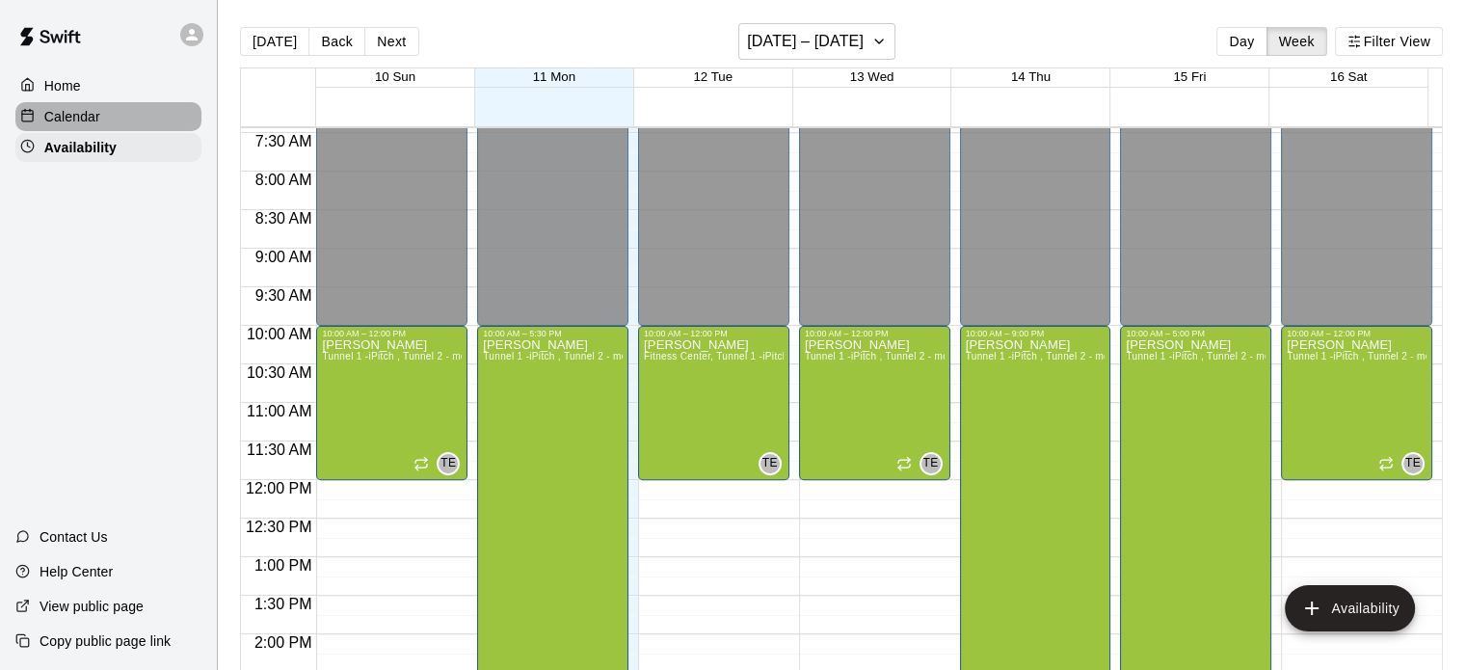
click at [52, 123] on p "Calendar" at bounding box center [72, 116] width 56 height 19
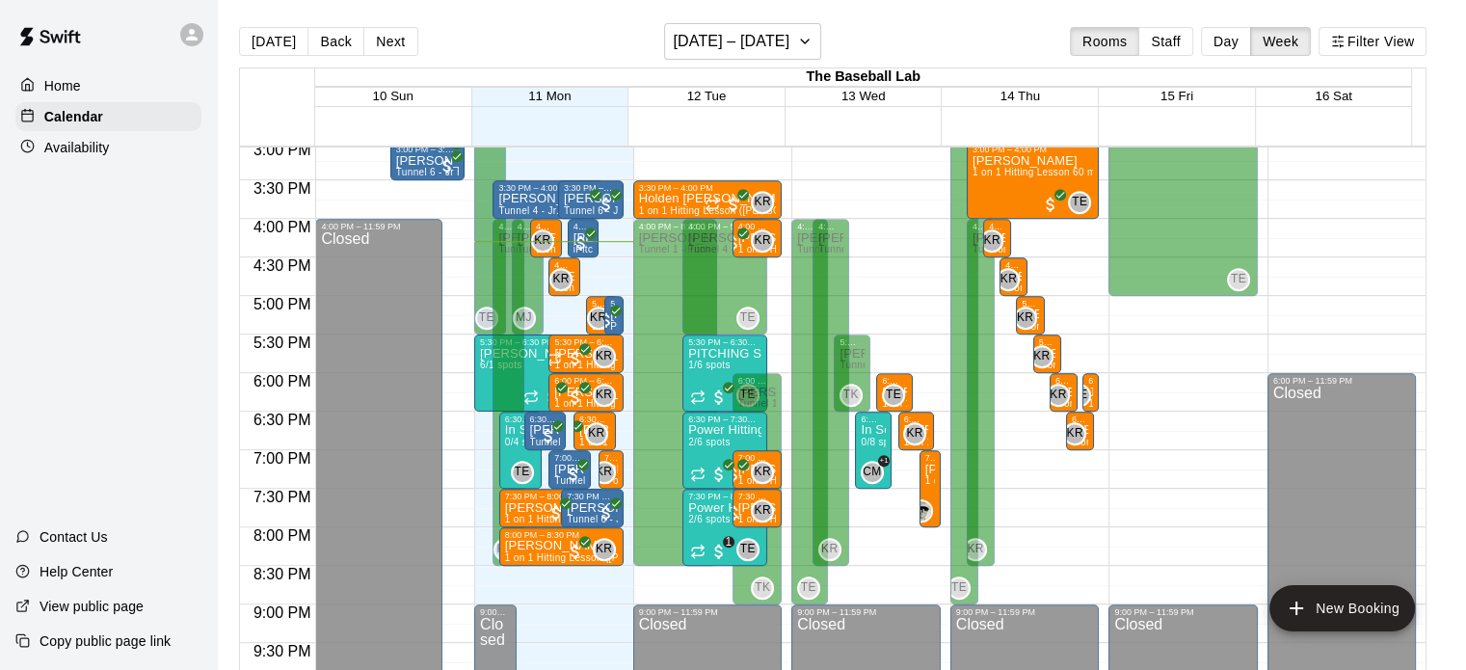
scroll to position [814, 0]
